Goal: Complete application form

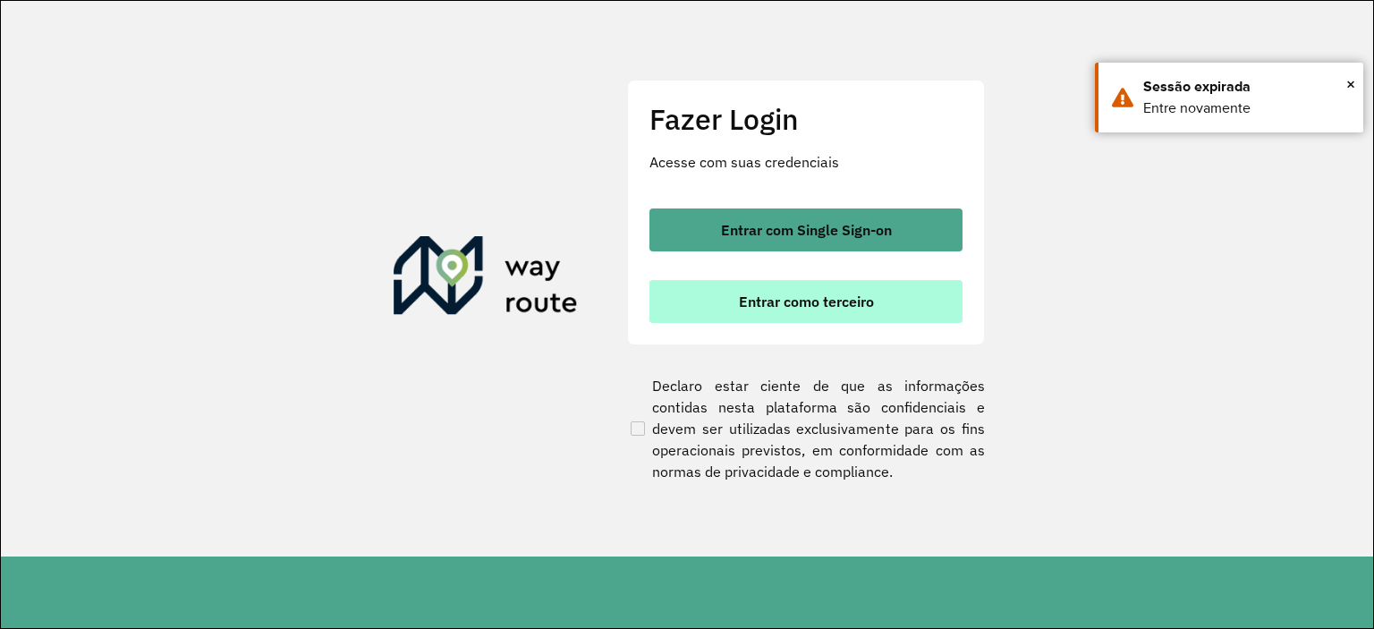
click at [854, 310] on button "Entrar como terceiro" at bounding box center [806, 301] width 313 height 43
click at [753, 302] on span "Entrar como terceiro" at bounding box center [806, 301] width 135 height 14
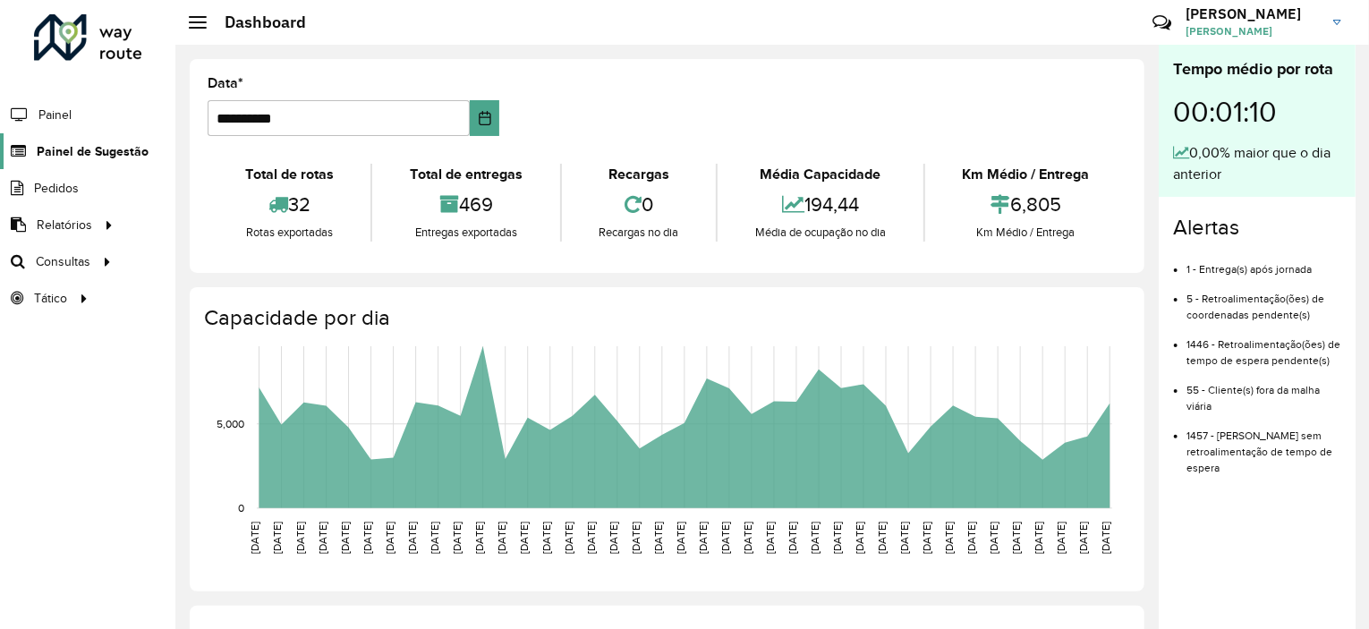
click at [123, 150] on span "Painel de Sugestão" at bounding box center [93, 151] width 112 height 19
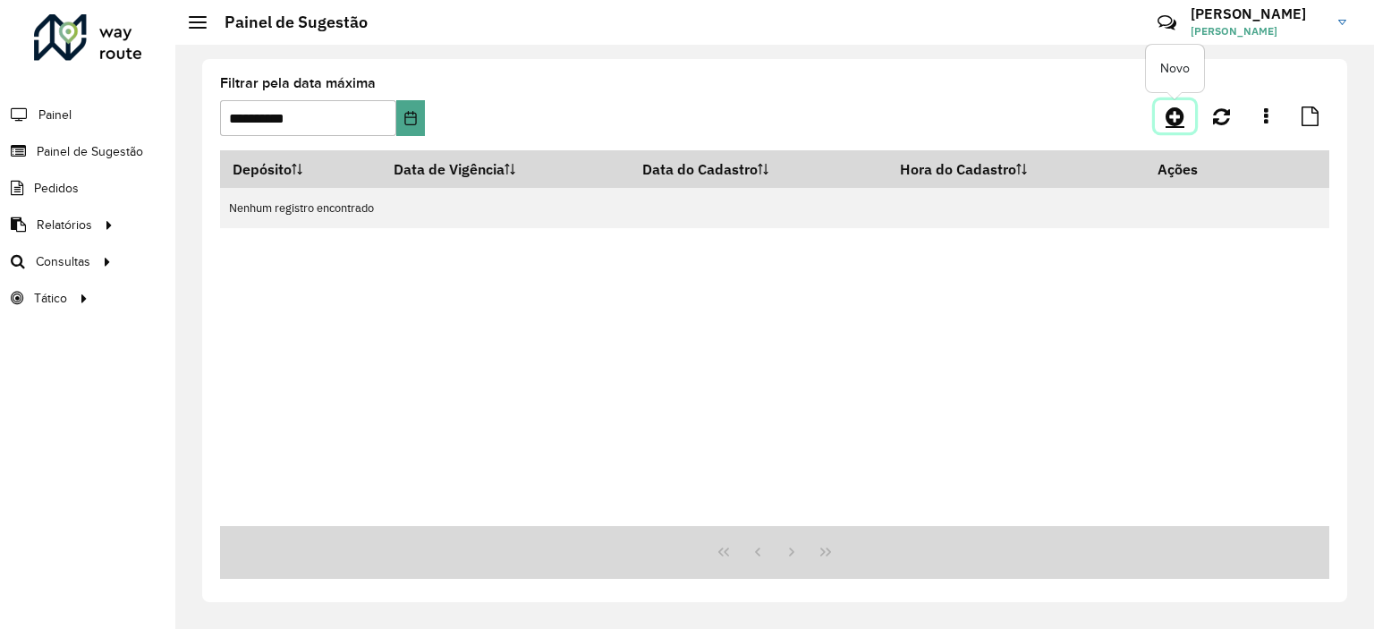
click at [1169, 117] on icon at bounding box center [1175, 116] width 19 height 21
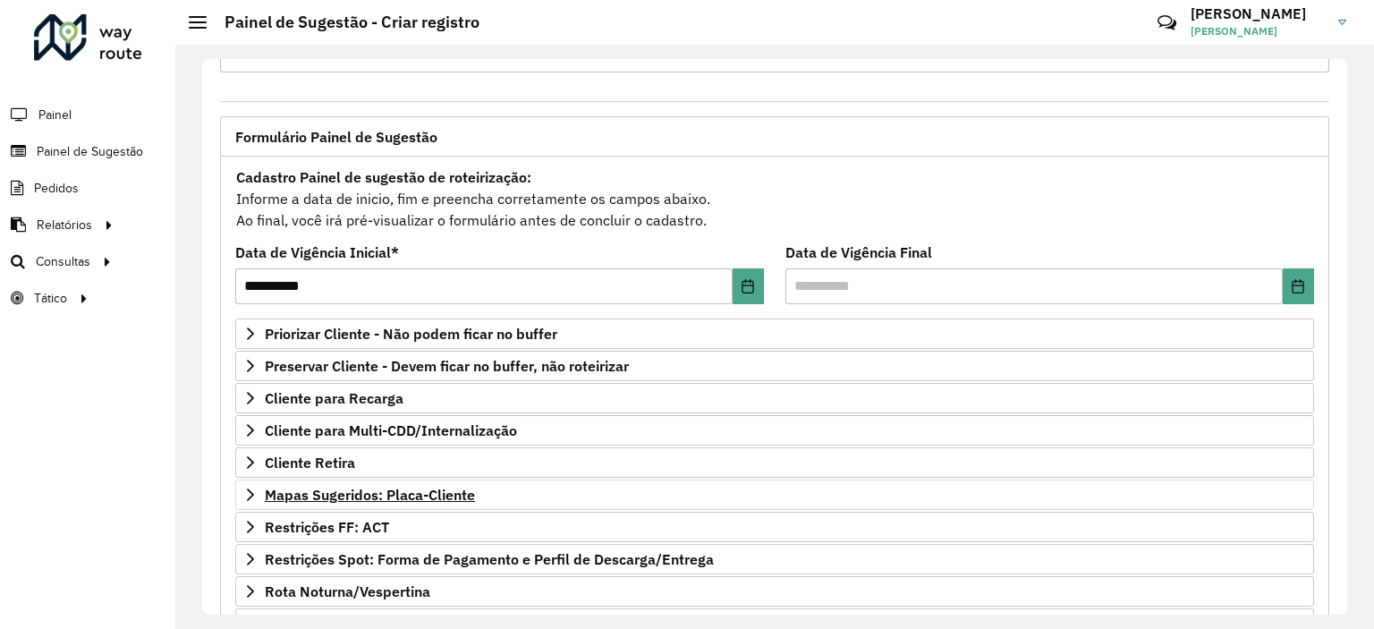
scroll to position [179, 0]
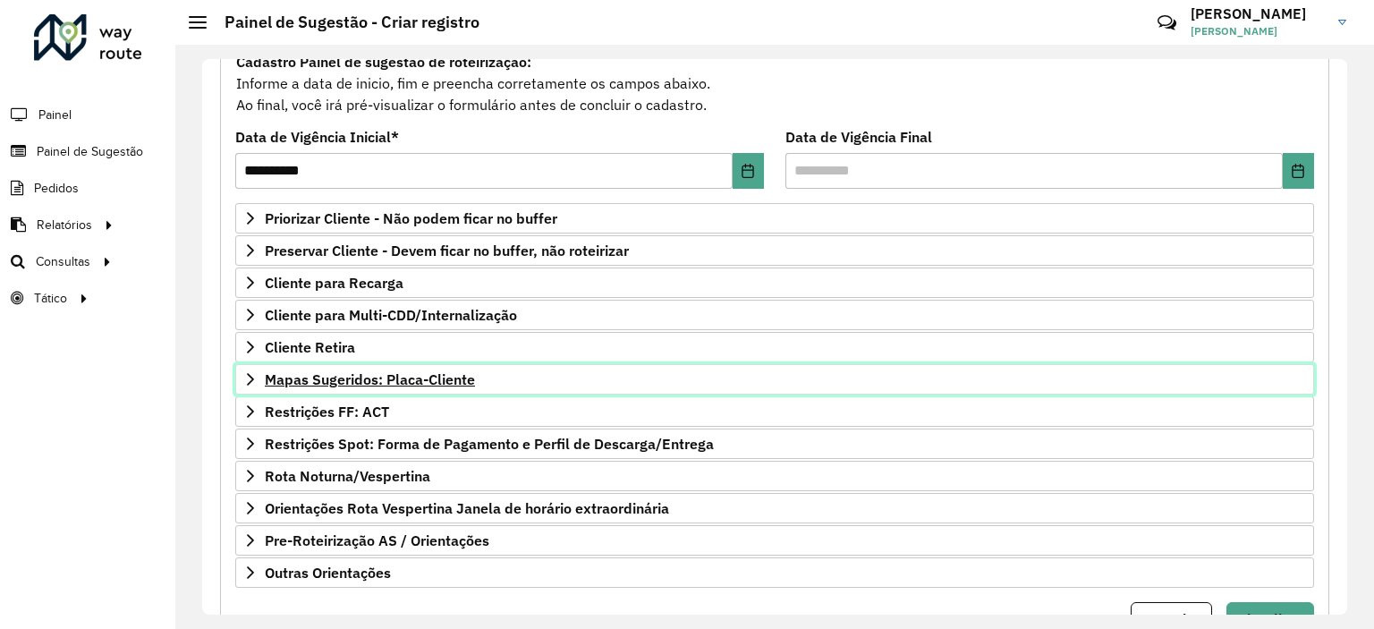
click at [392, 372] on span "Mapas Sugeridos: Placa-Cliente" at bounding box center [370, 379] width 210 height 14
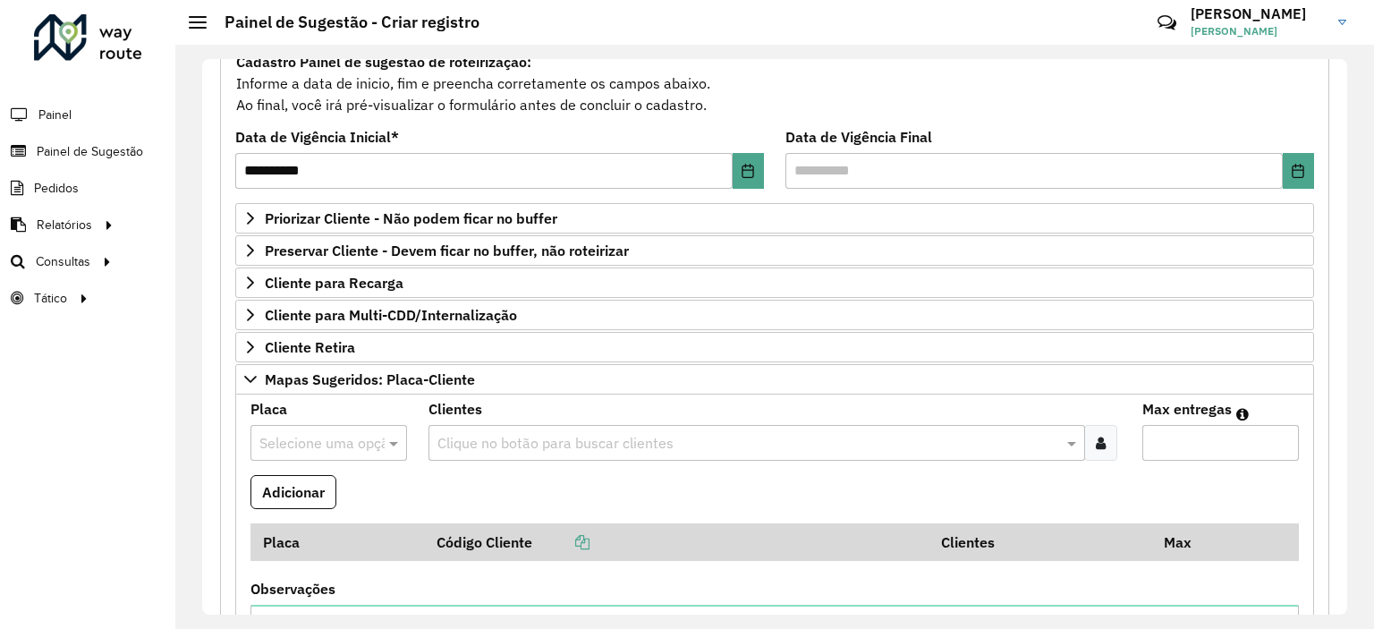
click at [374, 448] on div at bounding box center [329, 442] width 157 height 23
type input "***"
click at [357, 378] on div "RXL0A50" at bounding box center [328, 366] width 155 height 30
click at [489, 444] on input "text" at bounding box center [747, 443] width 629 height 21
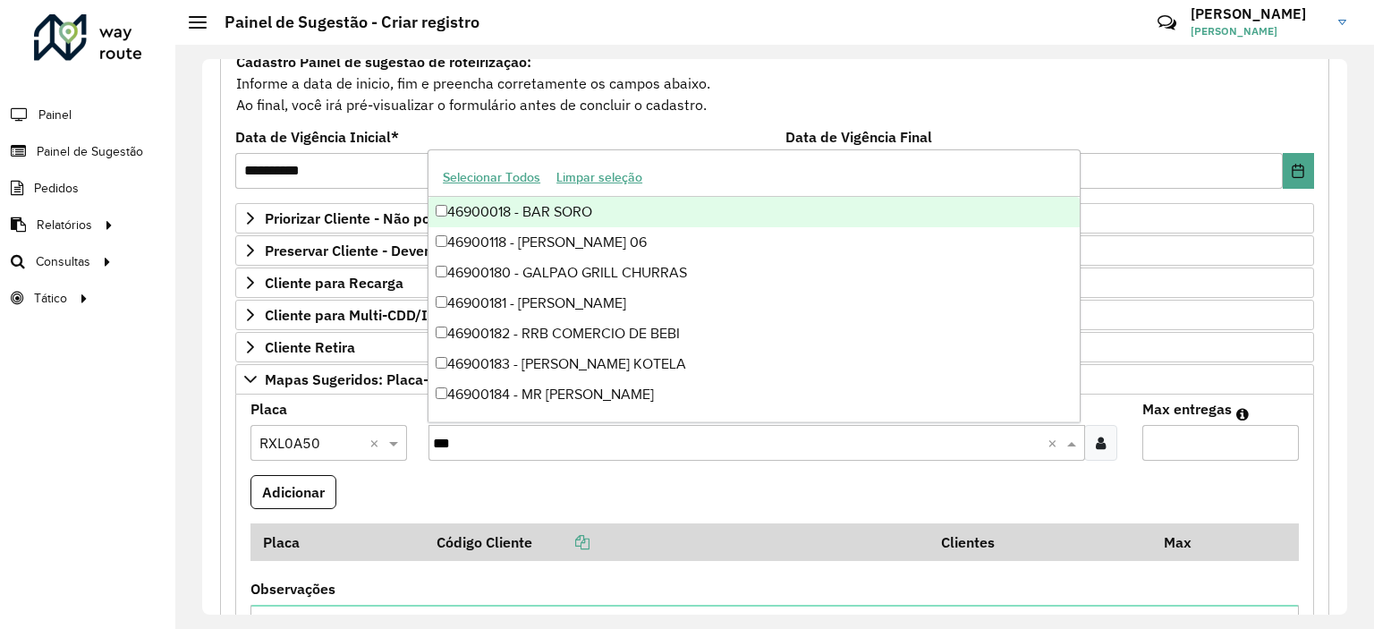
type input "****"
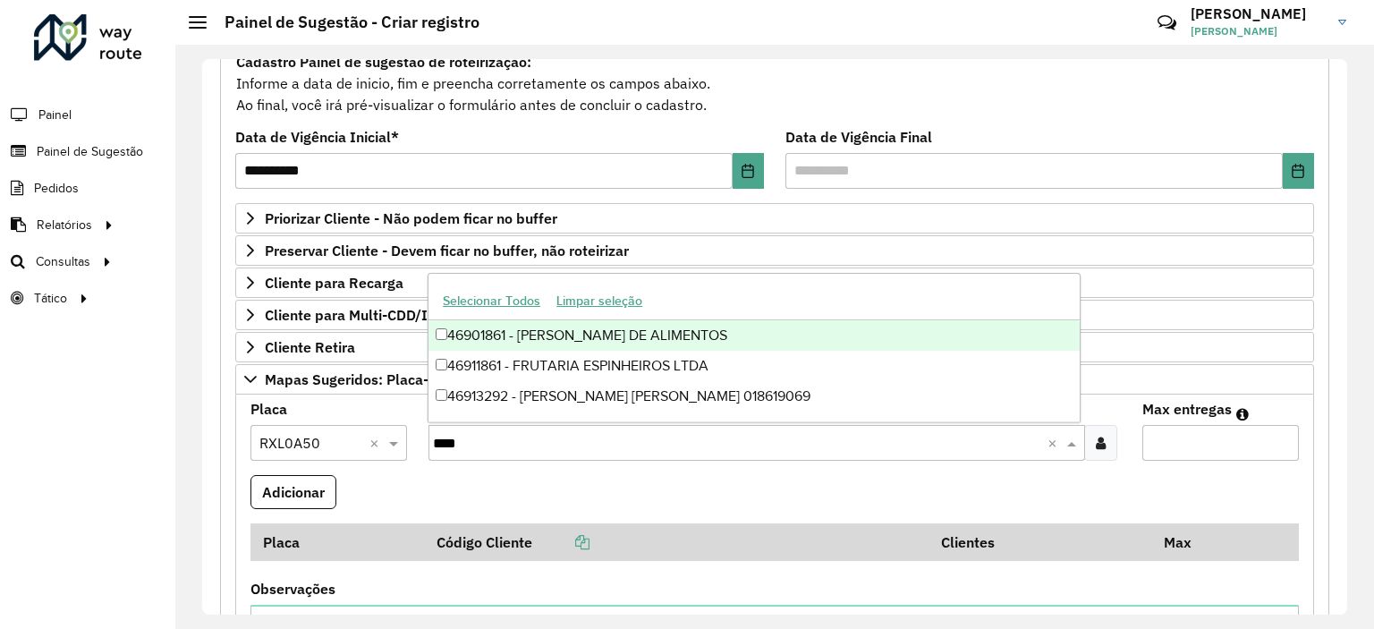
click at [560, 335] on div "46901861 - MERCADO DE ALIMENTOS" at bounding box center [754, 335] width 651 height 30
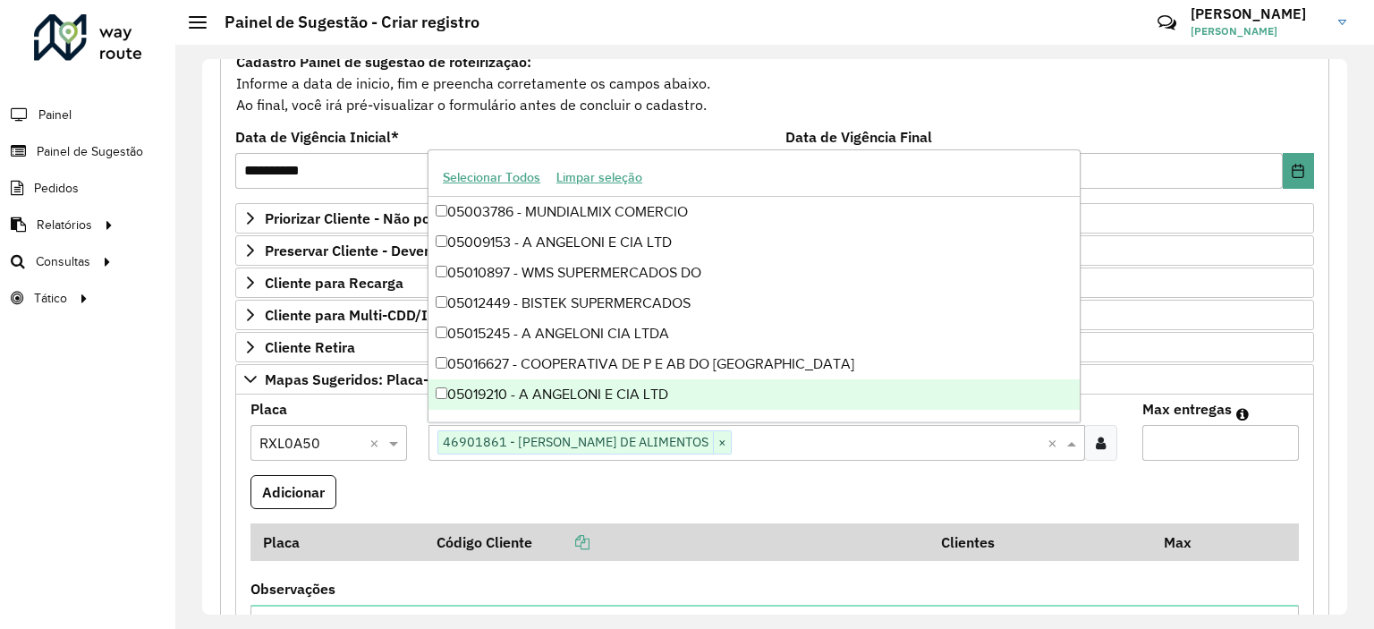
click at [1187, 442] on input "Max entregas" at bounding box center [1221, 443] width 157 height 36
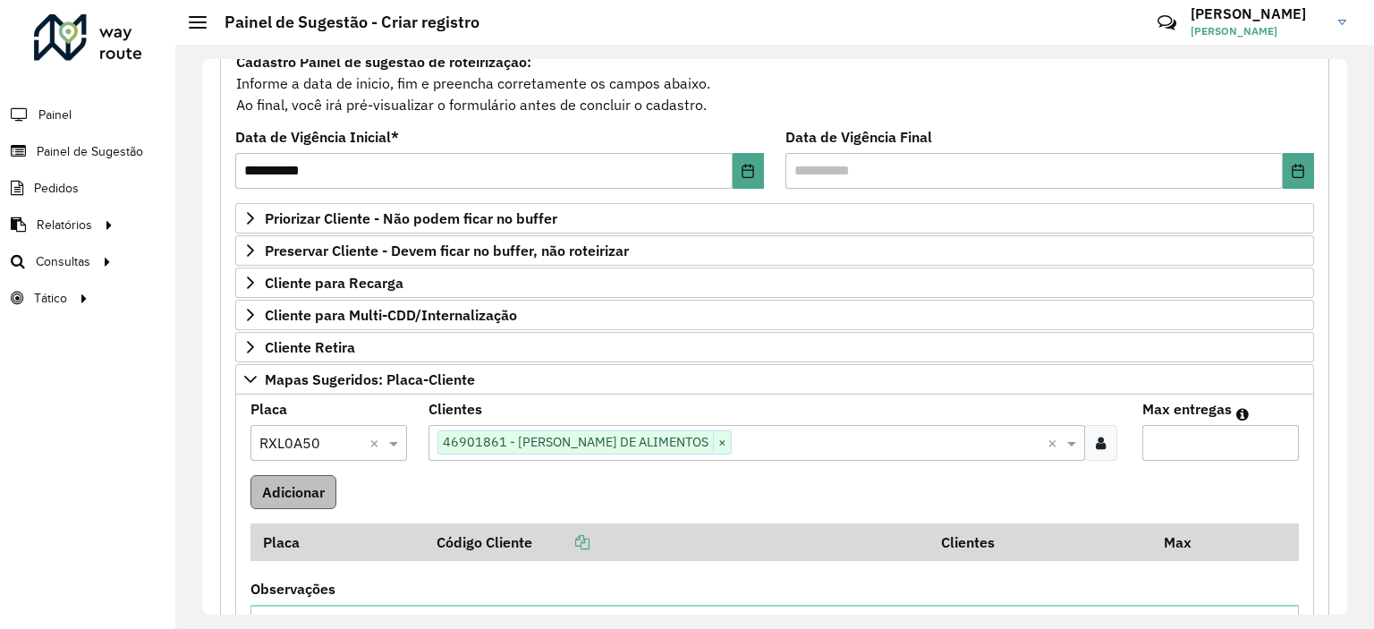
type input "*"
click at [321, 496] on button "Adicionar" at bounding box center [294, 492] width 86 height 34
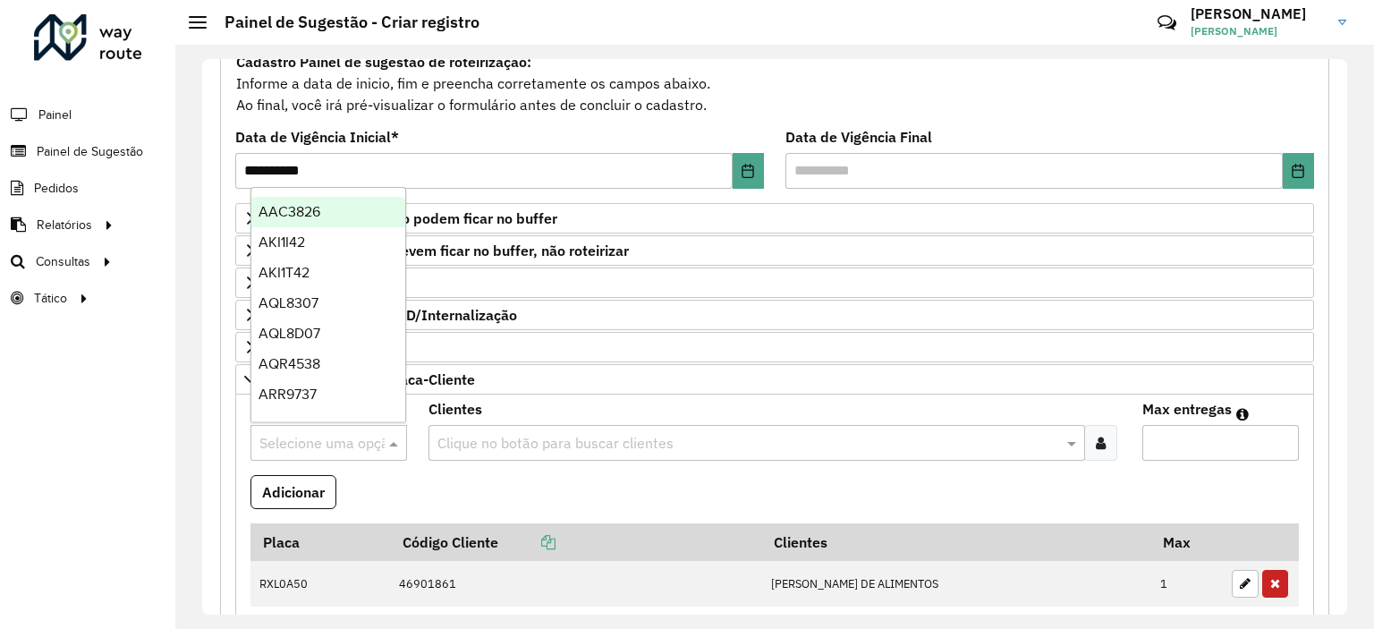
click at [340, 445] on input "text" at bounding box center [310, 443] width 103 height 21
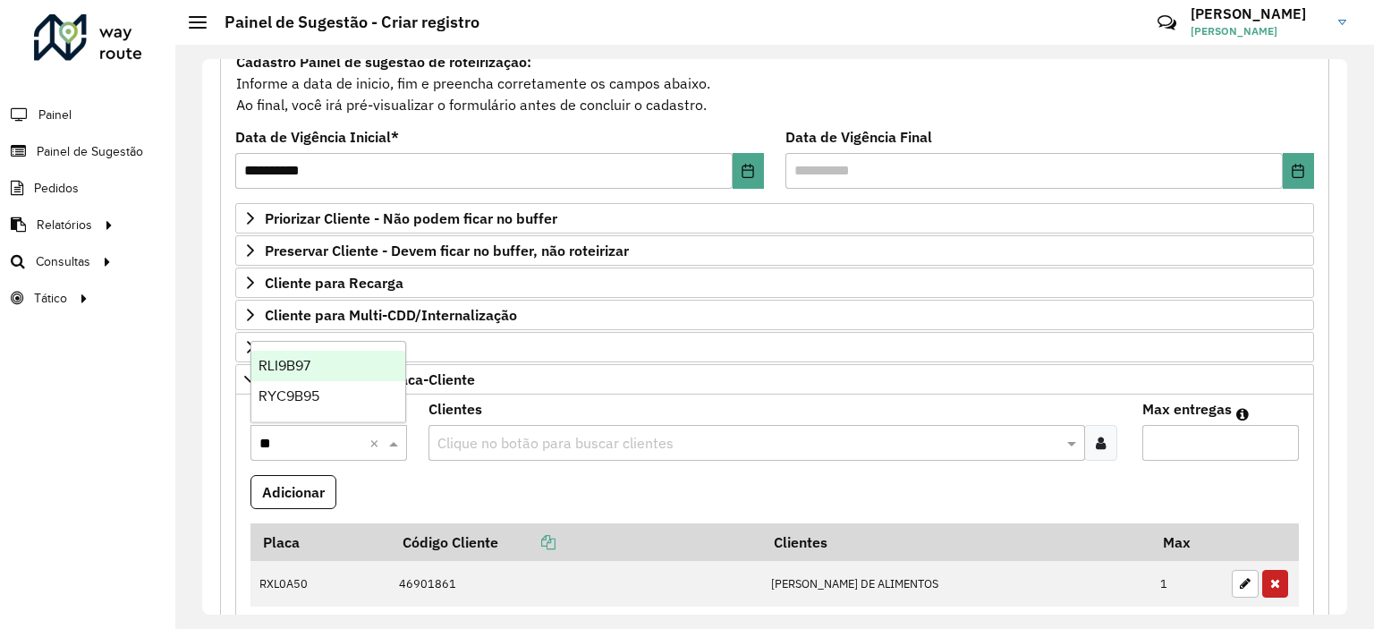
type input "***"
click at [344, 387] on div "RLI9B97" at bounding box center [328, 396] width 155 height 30
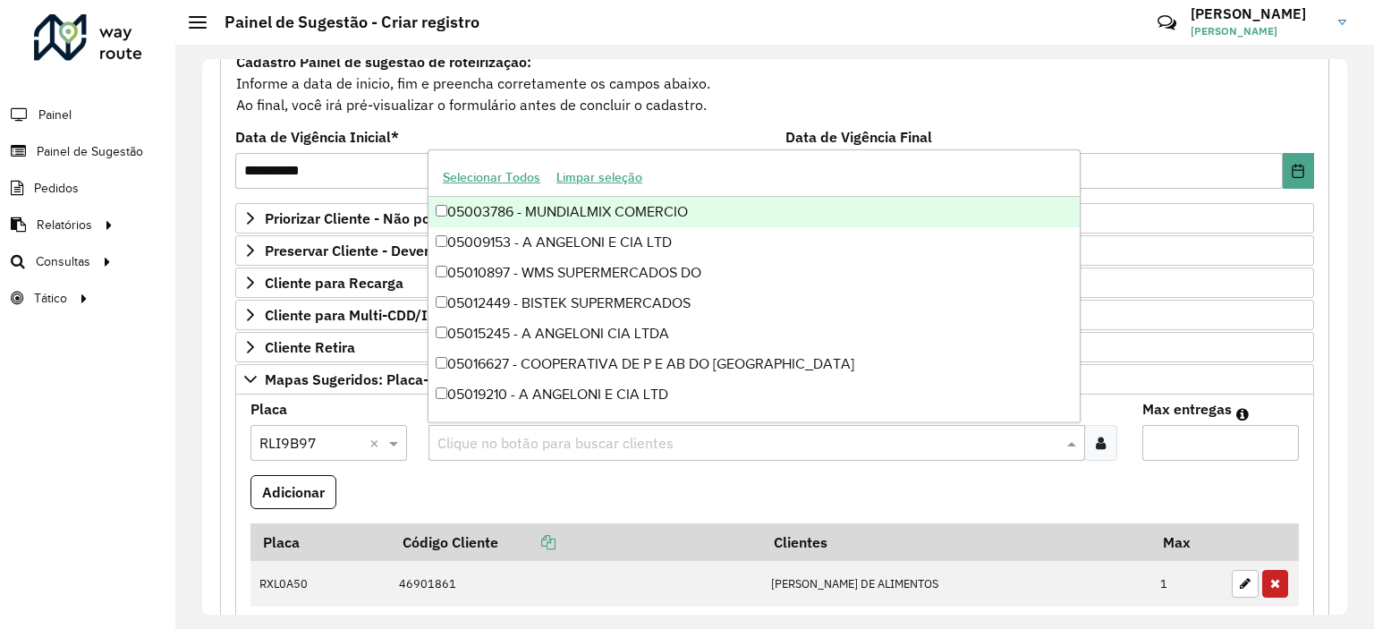
click at [472, 442] on input "text" at bounding box center [747, 443] width 629 height 21
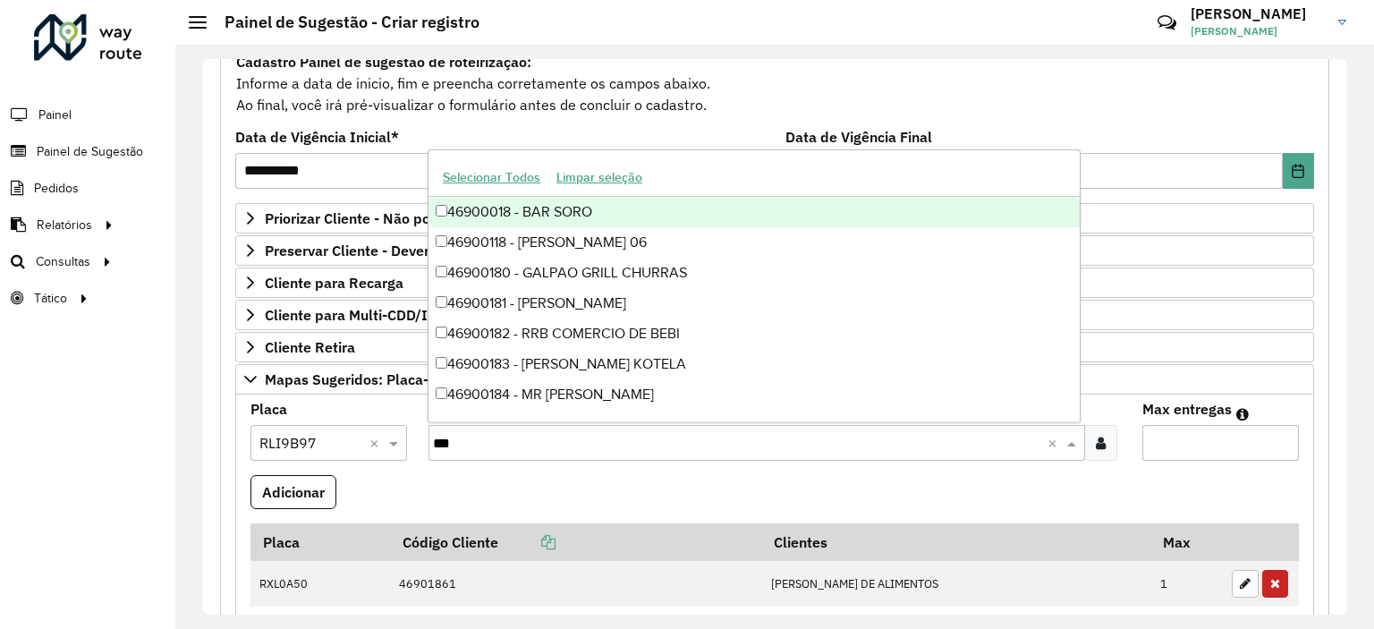
type input "****"
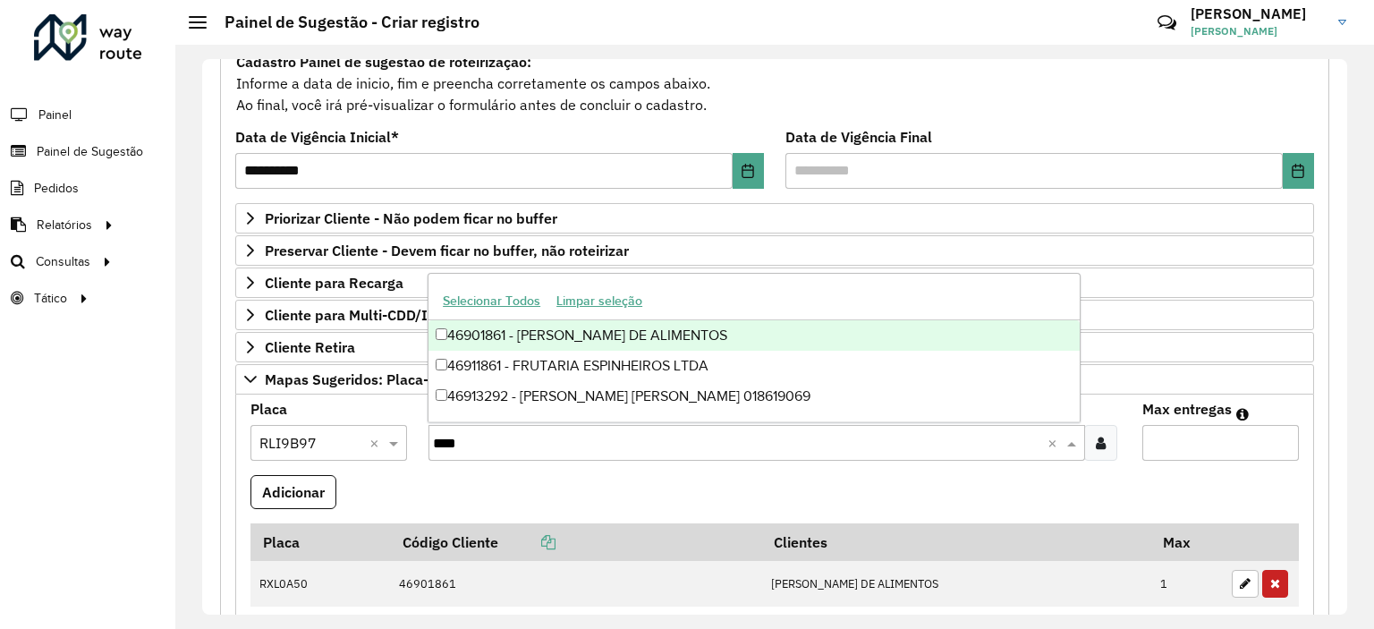
click at [556, 339] on div "46901861 - MERCADO DE ALIMENTOS" at bounding box center [754, 335] width 651 height 30
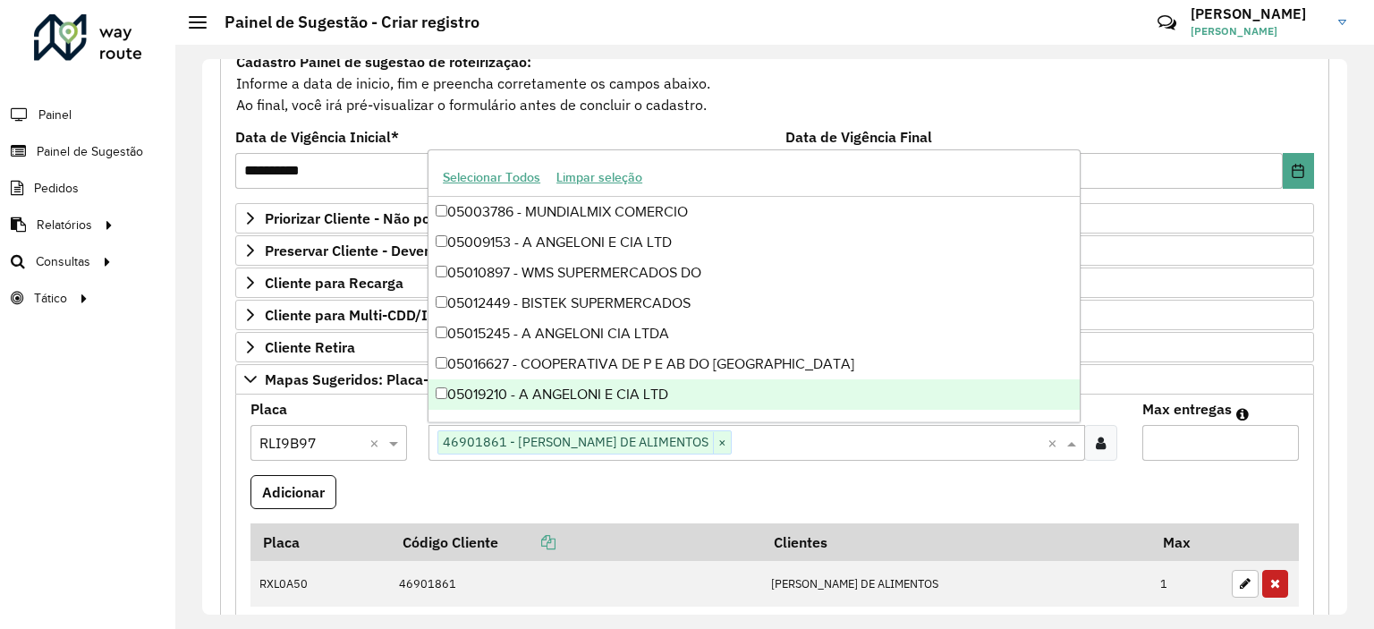
click at [1164, 449] on input "Max entregas" at bounding box center [1221, 443] width 157 height 36
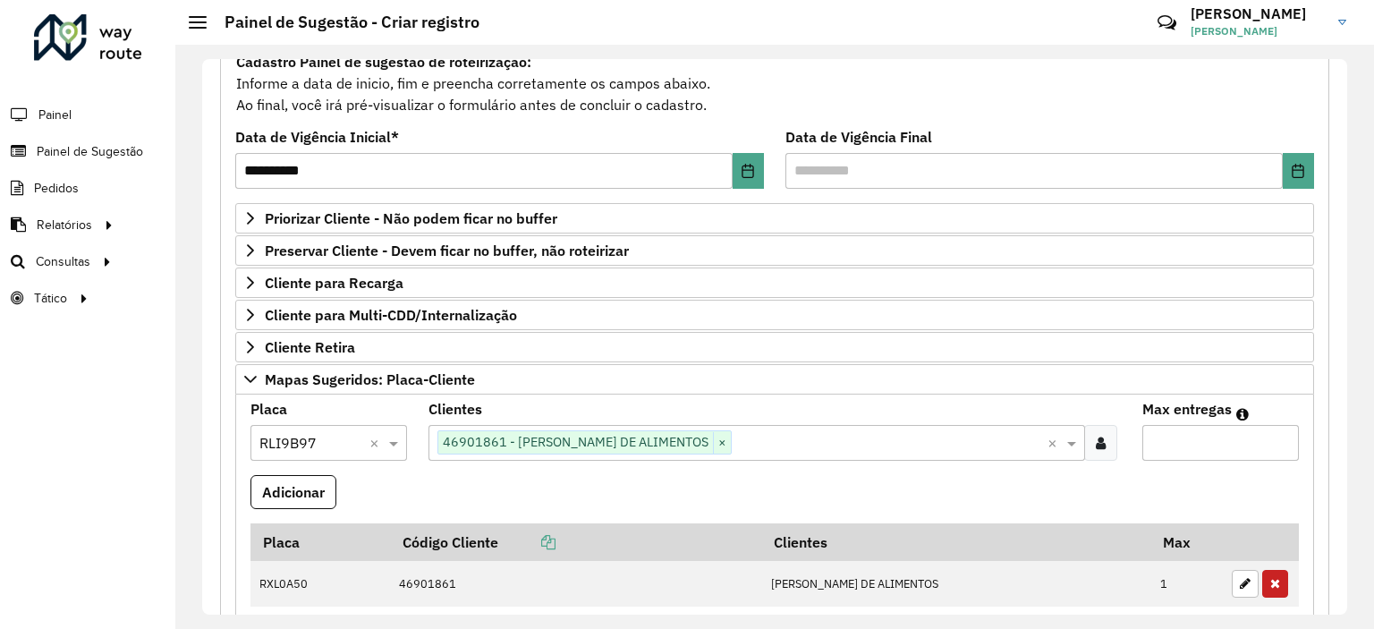
type input "*"
click at [287, 487] on button "Adicionar" at bounding box center [294, 492] width 86 height 34
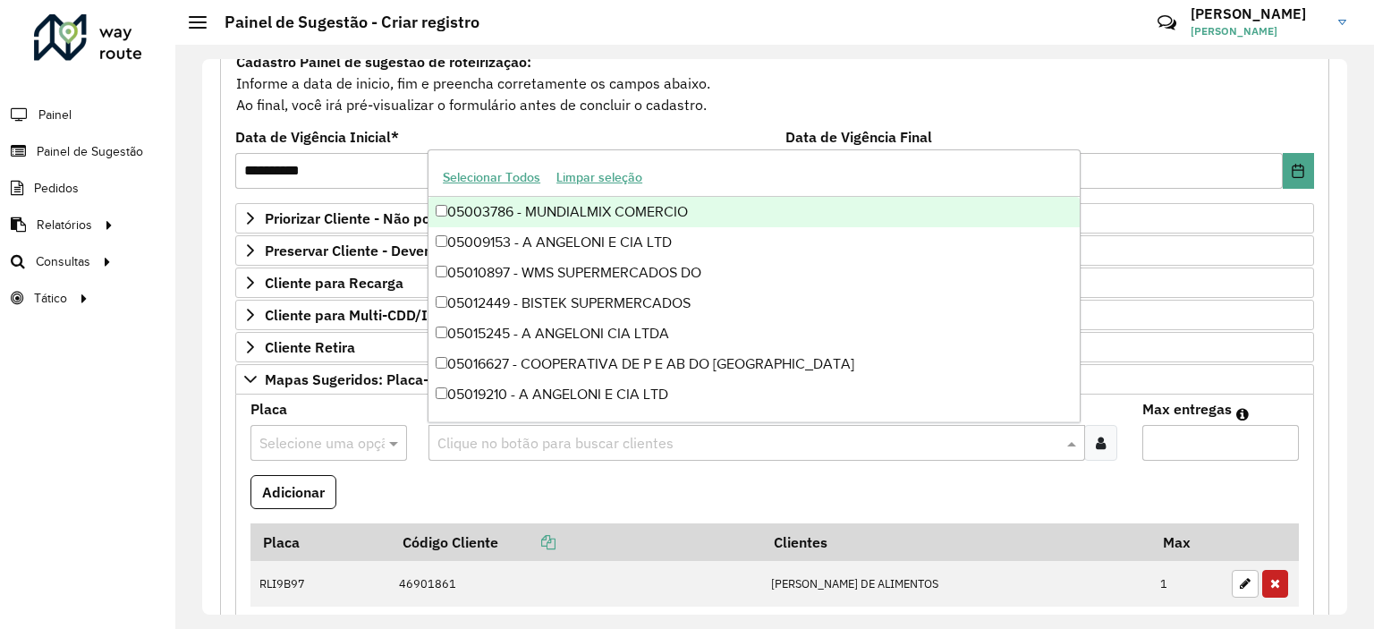
click at [513, 436] on input "text" at bounding box center [747, 443] width 629 height 21
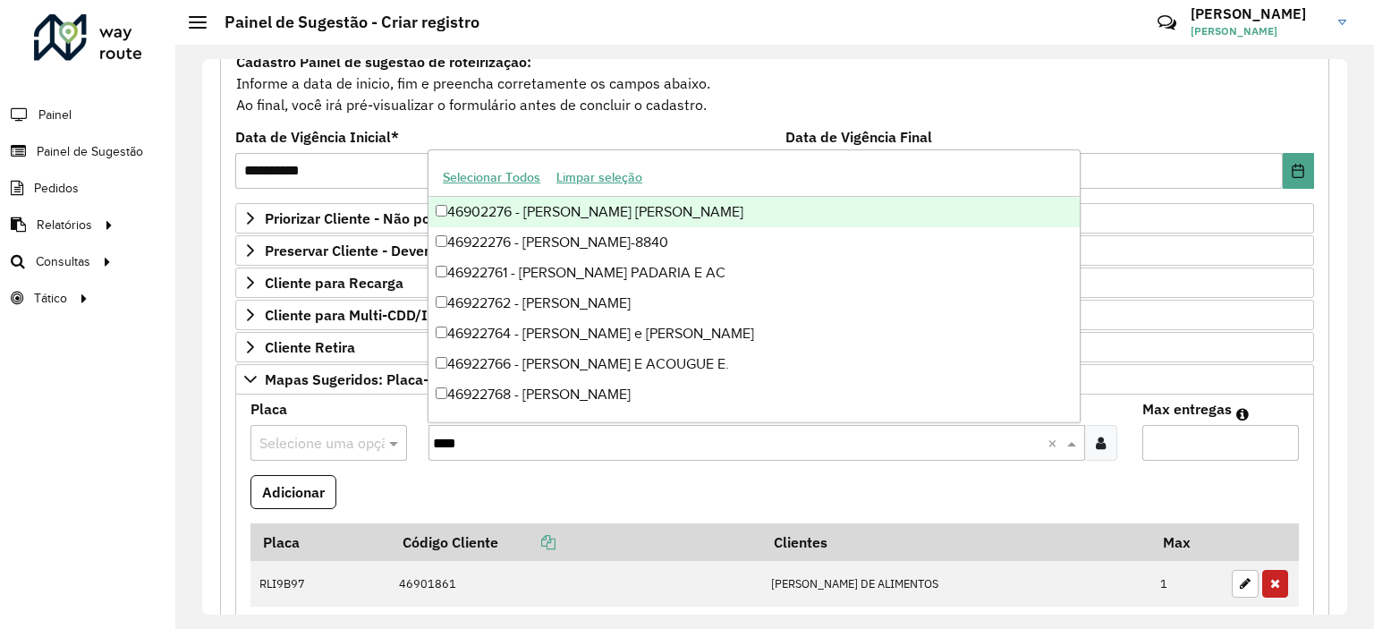
type input "*****"
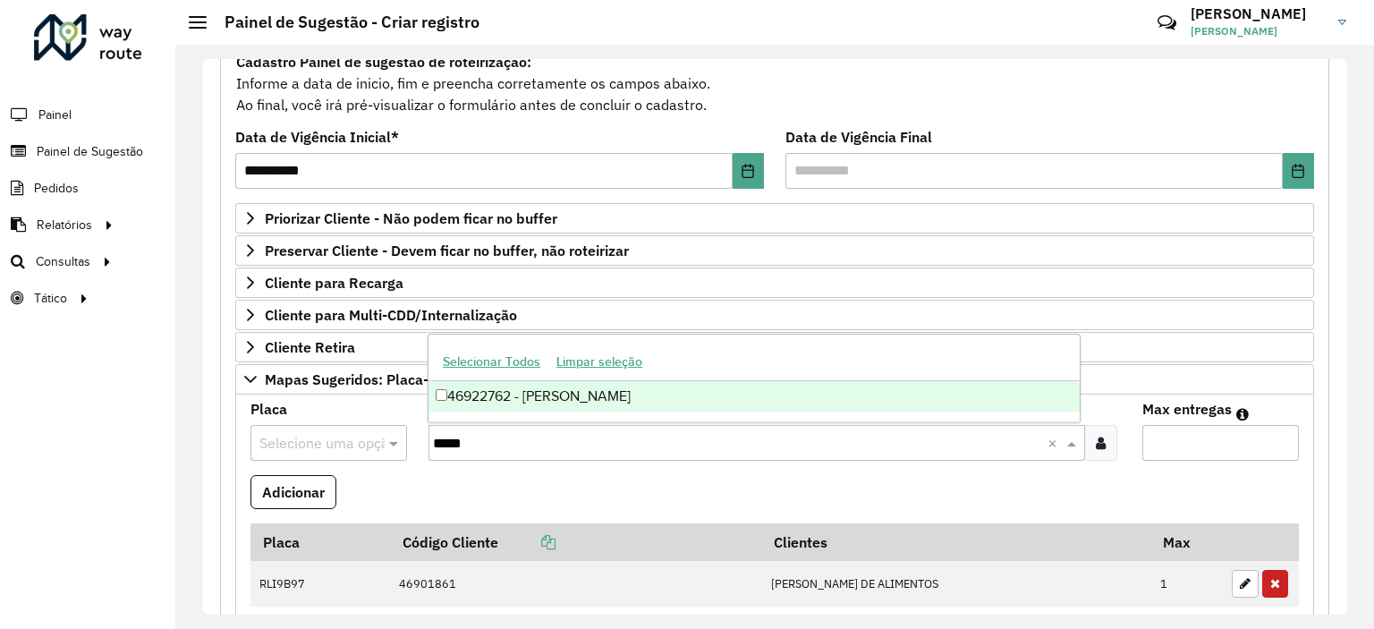
click at [519, 400] on div "46922762 - Alexandre Rosa" at bounding box center [754, 396] width 651 height 30
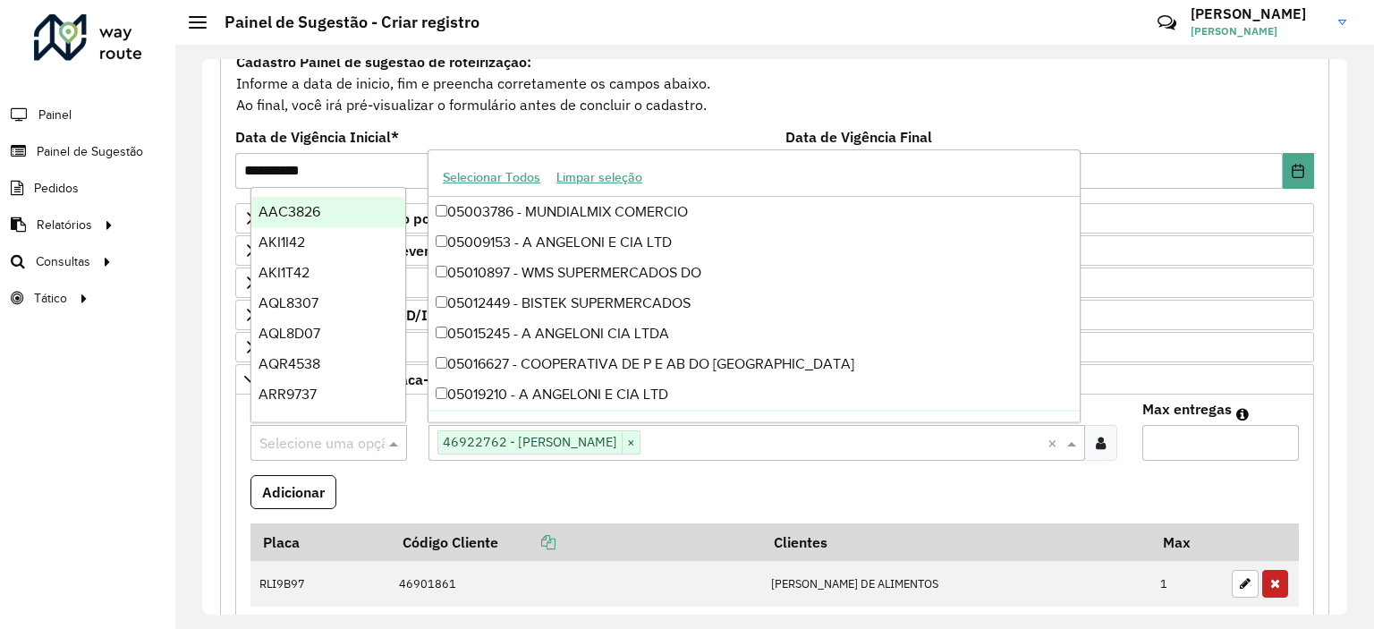
click at [313, 447] on input "text" at bounding box center [310, 443] width 103 height 21
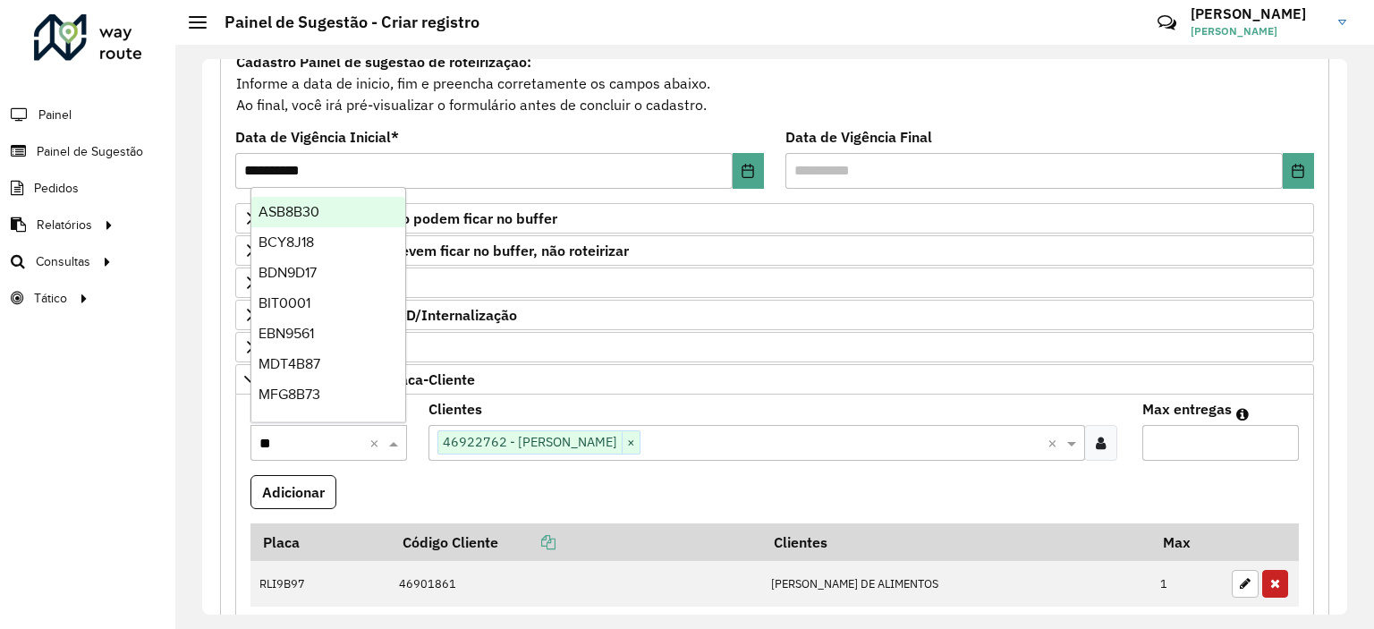
type input "***"
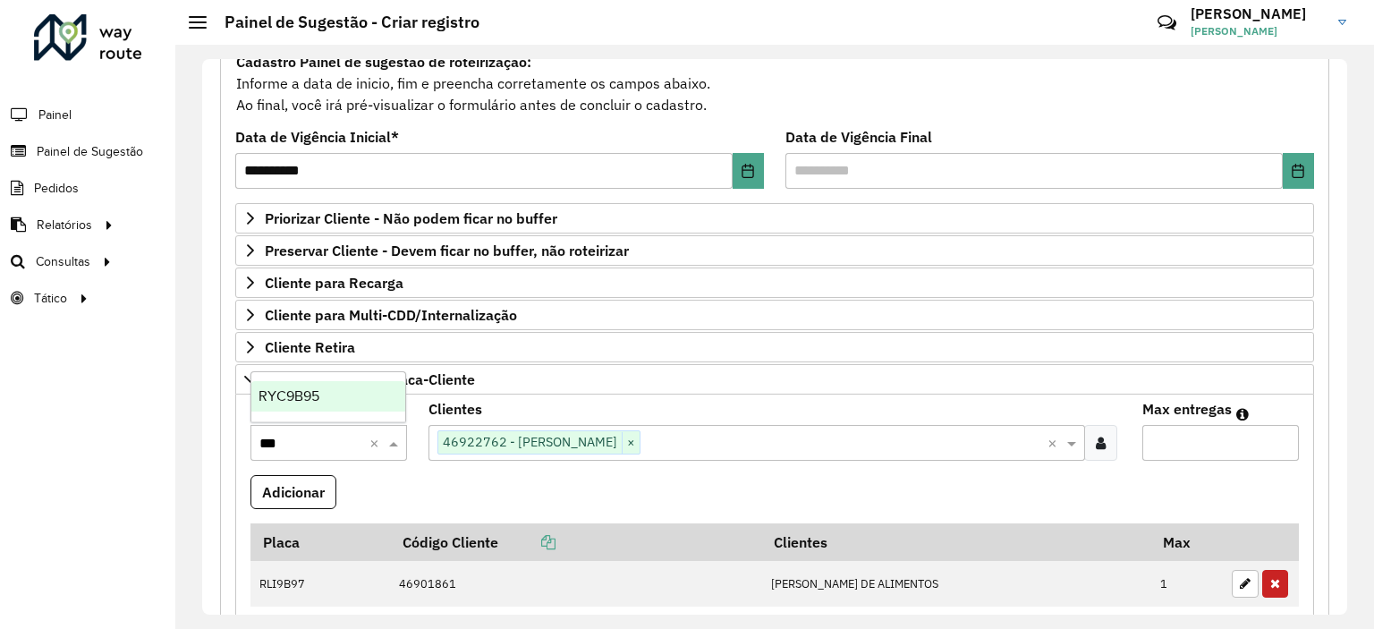
click at [321, 398] on div "RYC9B95" at bounding box center [328, 396] width 155 height 30
click at [1168, 444] on input "Max entregas" at bounding box center [1221, 443] width 157 height 36
type input "*"
click at [319, 489] on button "Adicionar" at bounding box center [294, 492] width 86 height 34
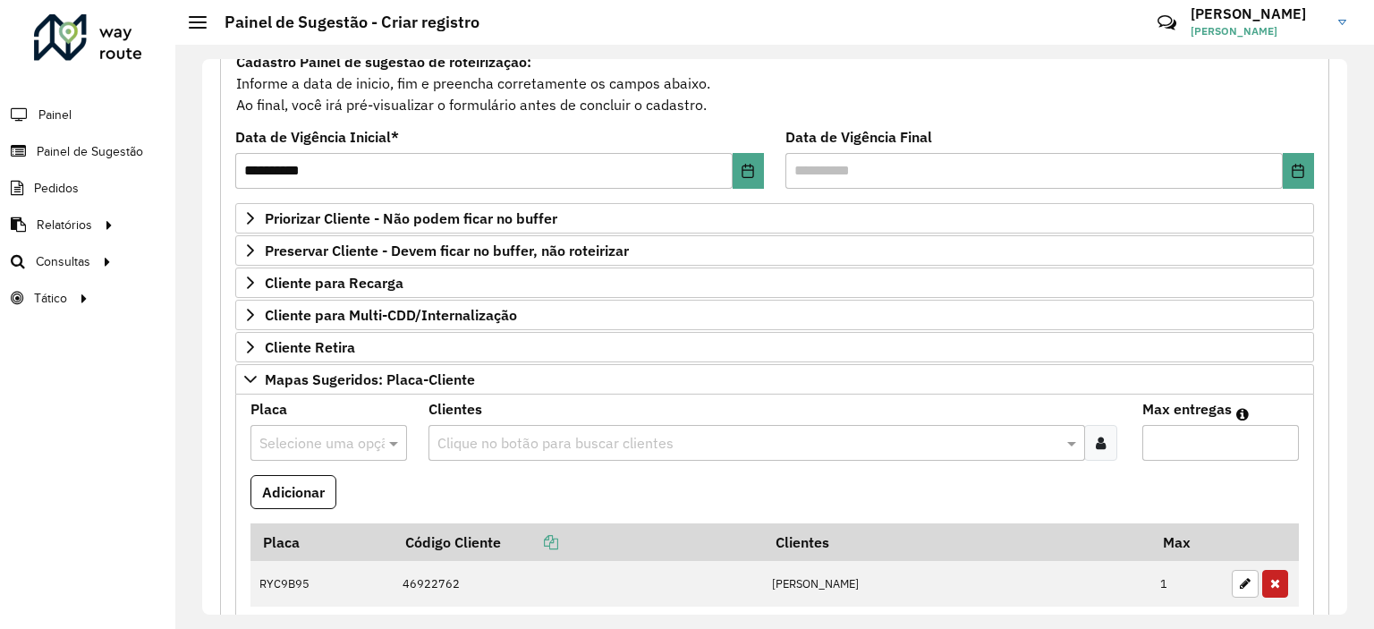
click at [303, 436] on input "text" at bounding box center [310, 443] width 103 height 21
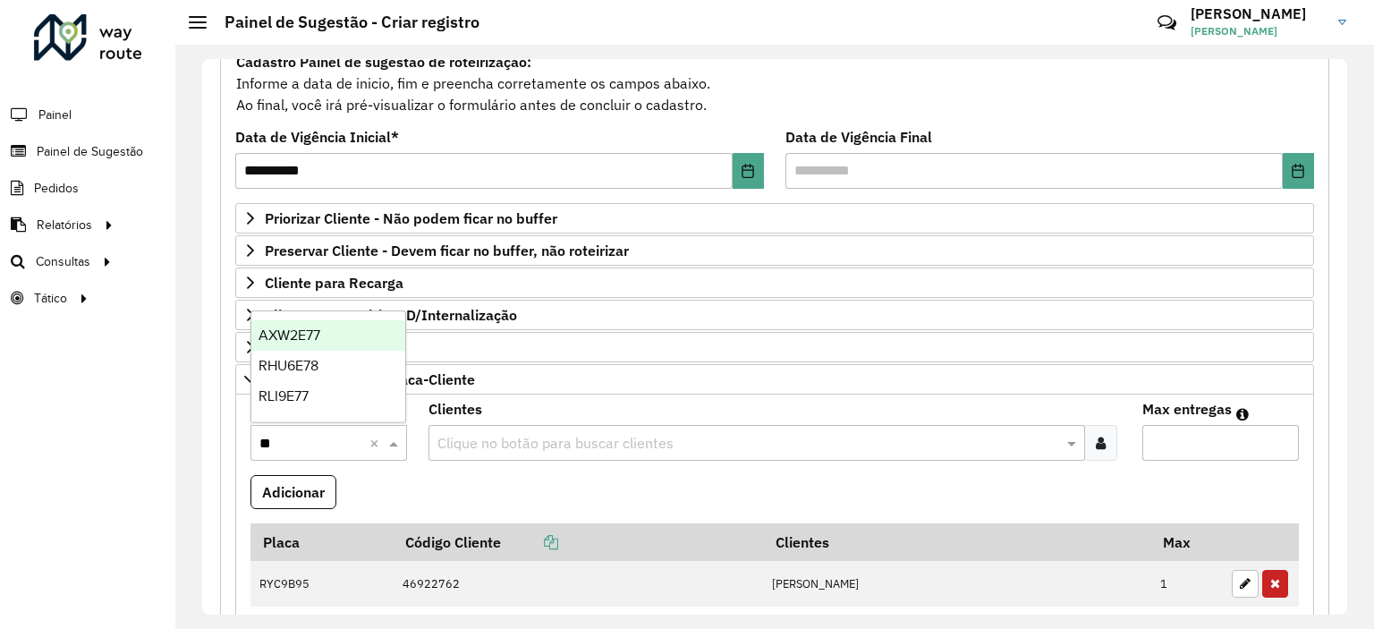
type input "***"
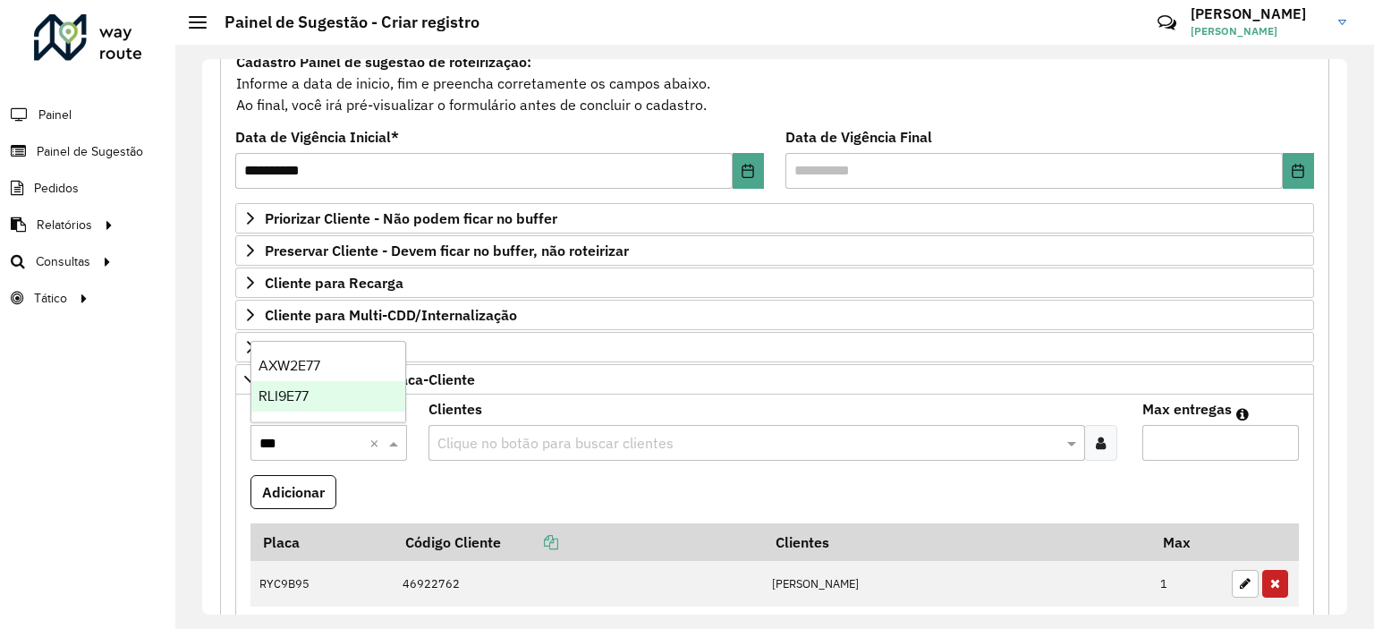
click at [342, 404] on div "RLI9E77" at bounding box center [328, 396] width 155 height 30
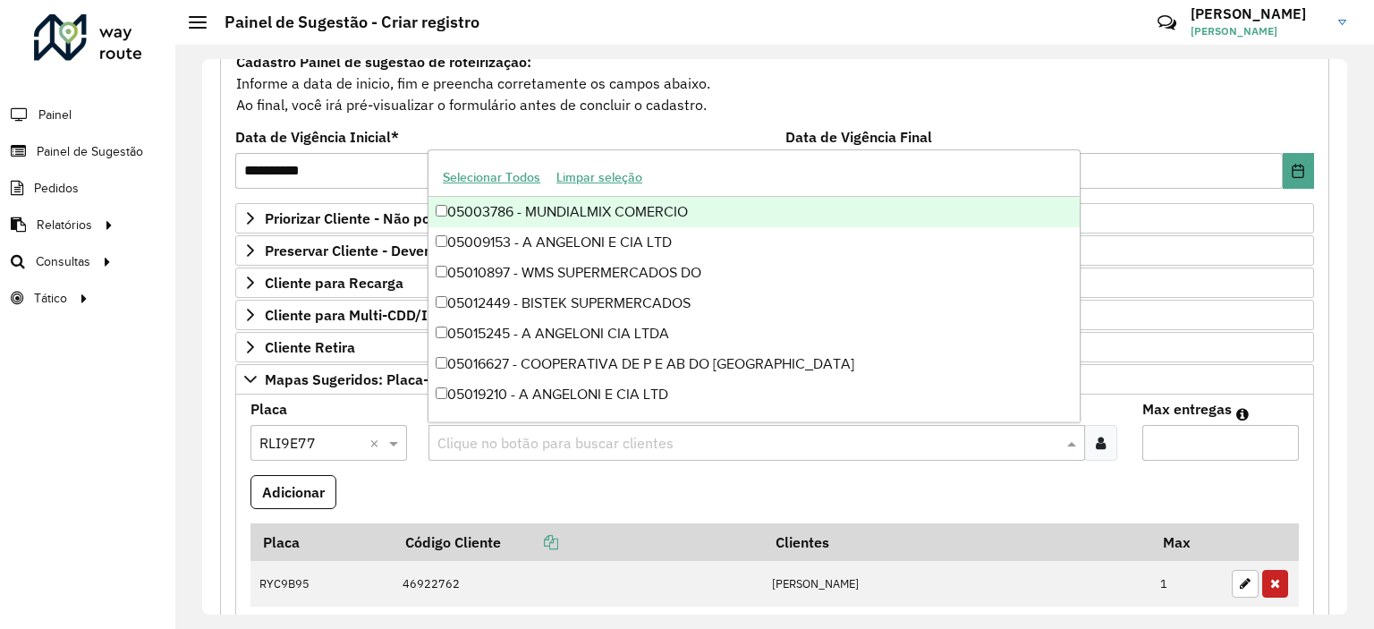
click at [480, 444] on input "text" at bounding box center [747, 443] width 629 height 21
type input "*****"
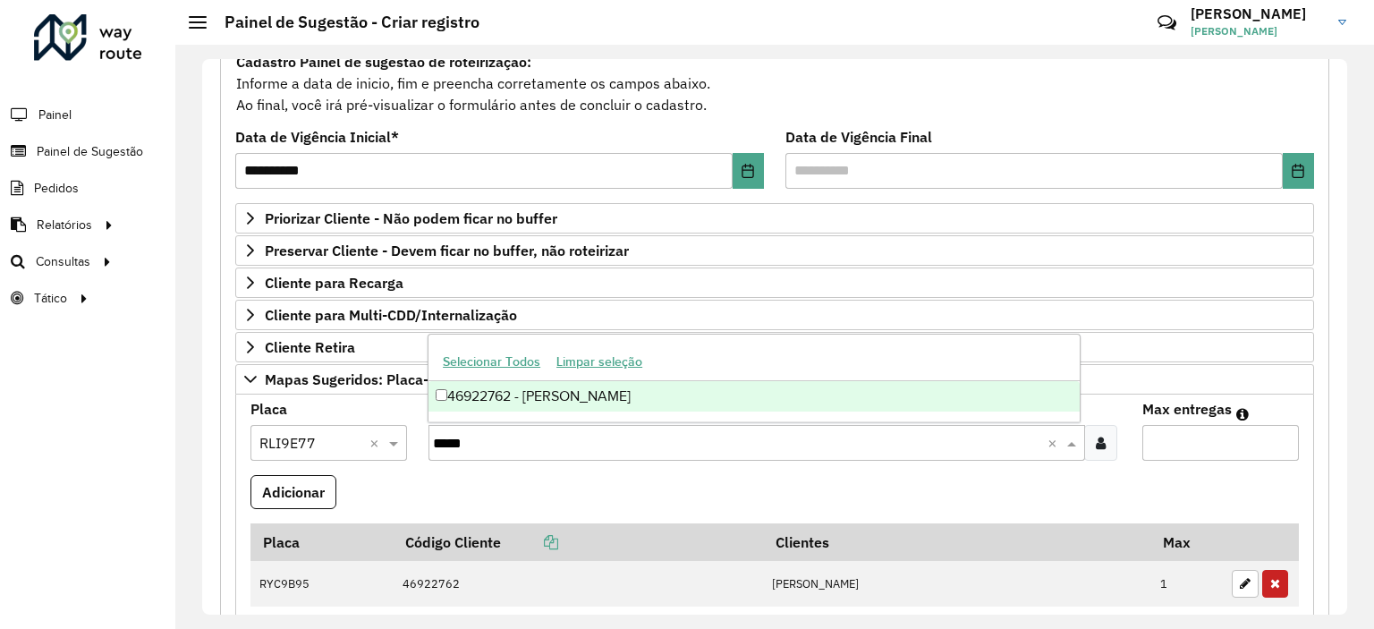
click at [530, 410] on div "46922762 - Alexandre Rosa" at bounding box center [754, 396] width 651 height 30
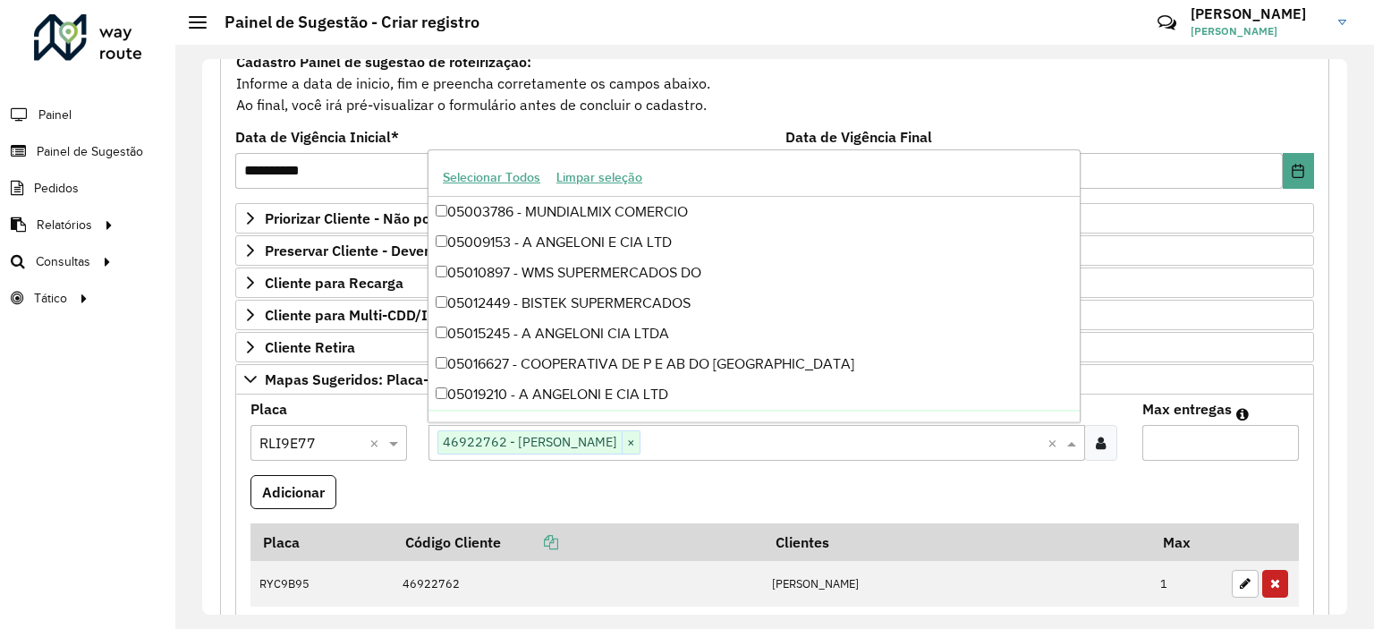
click at [1216, 433] on input "Max entregas" at bounding box center [1221, 443] width 157 height 36
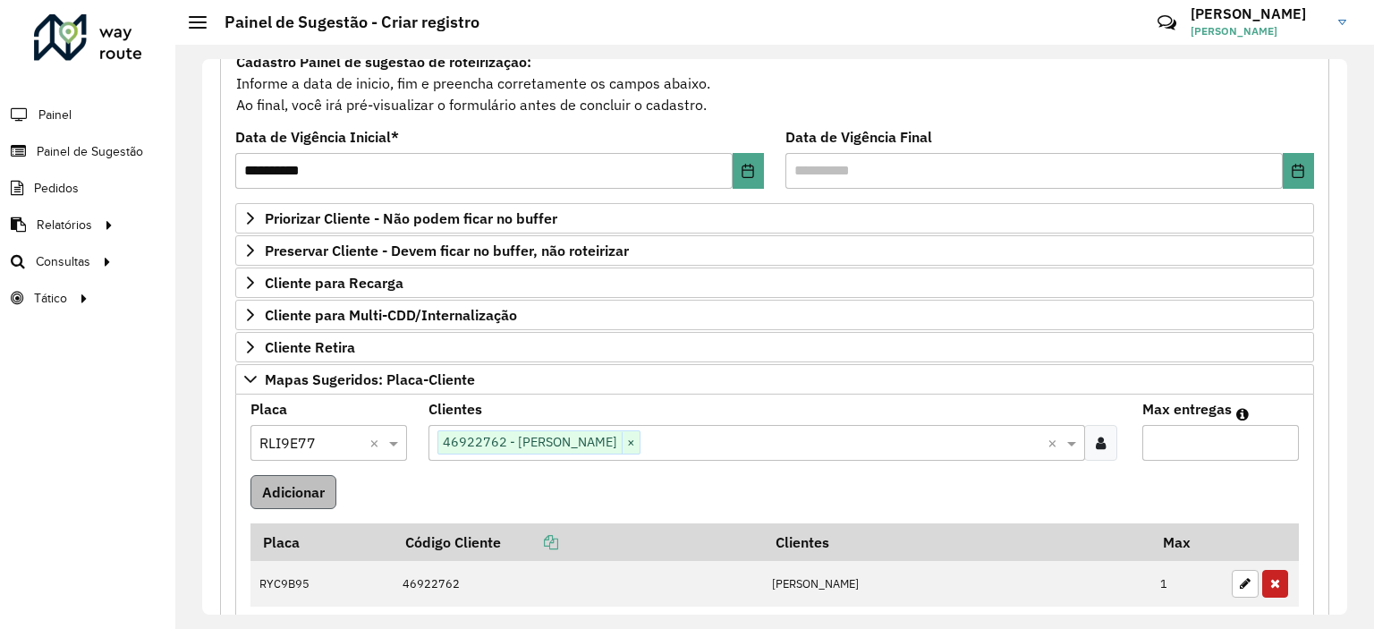
type input "*"
click at [308, 505] on button "Adicionar" at bounding box center [294, 492] width 86 height 34
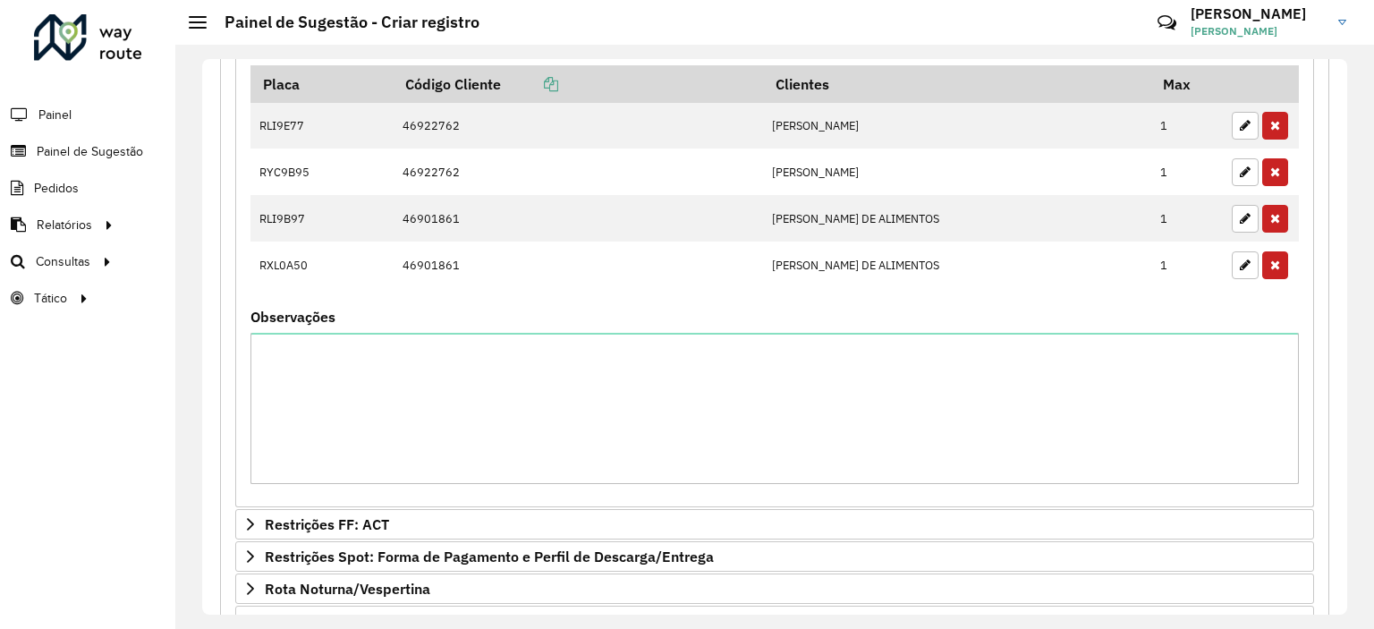
scroll to position [805, 0]
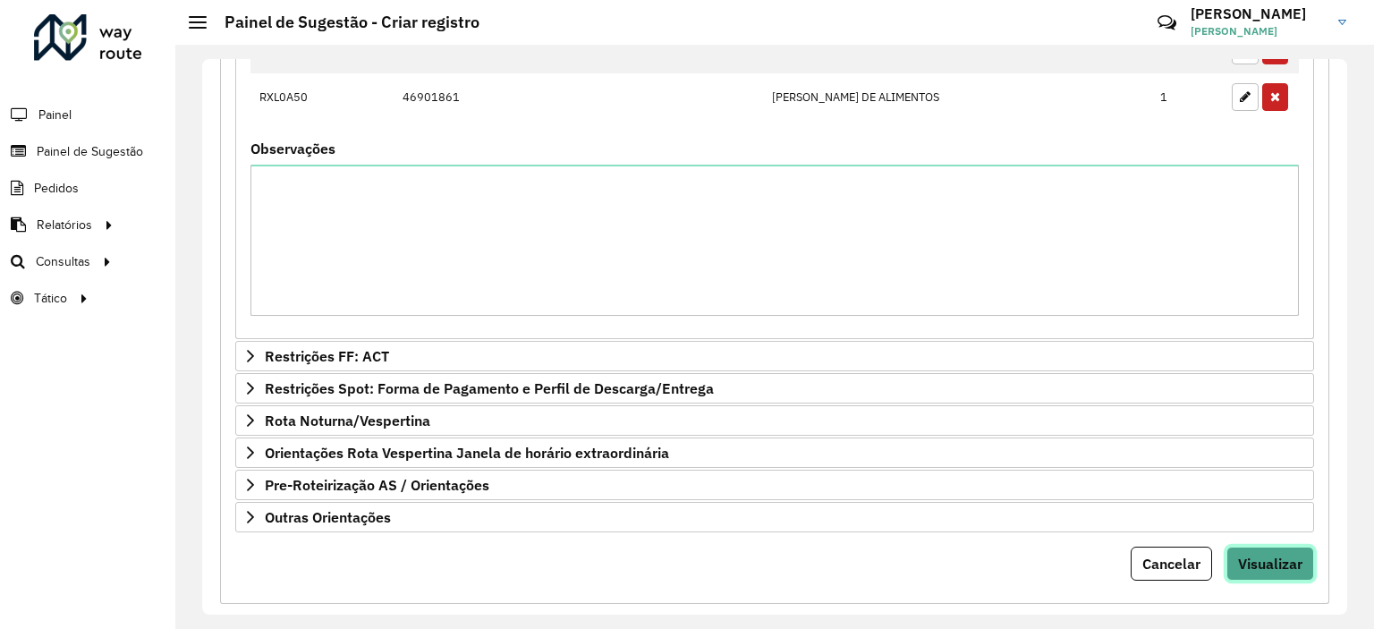
click at [1258, 547] on button "Visualizar" at bounding box center [1271, 564] width 88 height 34
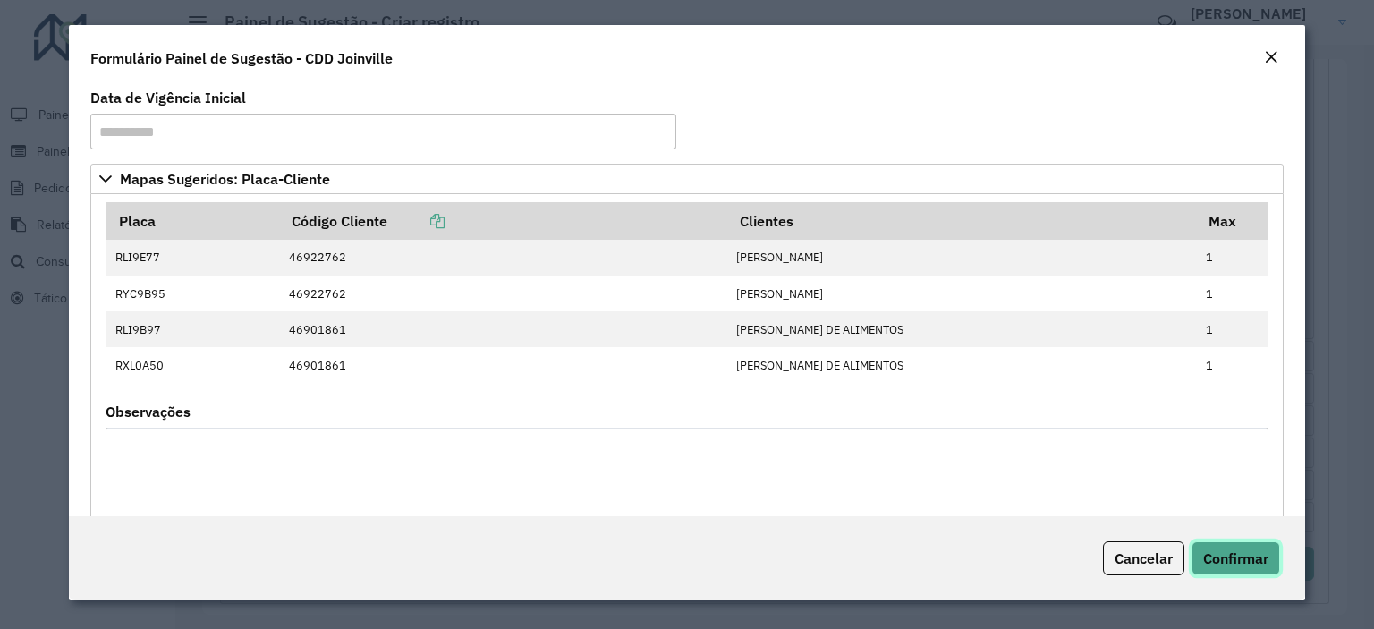
click at [1246, 563] on span "Confirmar" at bounding box center [1236, 558] width 65 height 18
